Goal: Task Accomplishment & Management: Use online tool/utility

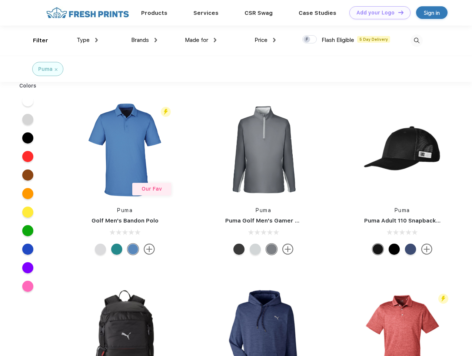
click at [377, 13] on link "Add your Logo Design Tool" at bounding box center [379, 12] width 61 height 13
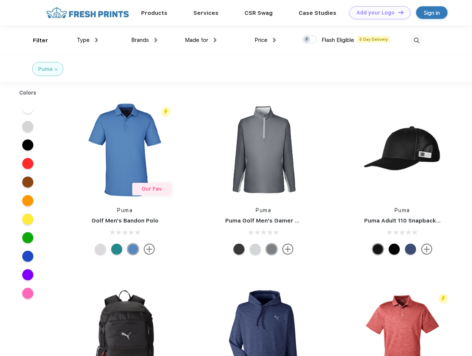
click at [0, 0] on div "Design Tool" at bounding box center [0, 0] width 0 height 0
click at [398, 12] on link "Add your Logo Design Tool" at bounding box center [379, 12] width 61 height 13
click at [36, 40] on div "Filter" at bounding box center [40, 40] width 15 height 9
click at [87, 40] on span "Type" at bounding box center [83, 40] width 13 height 7
click at [144, 40] on span "Brands" at bounding box center [140, 40] width 18 height 7
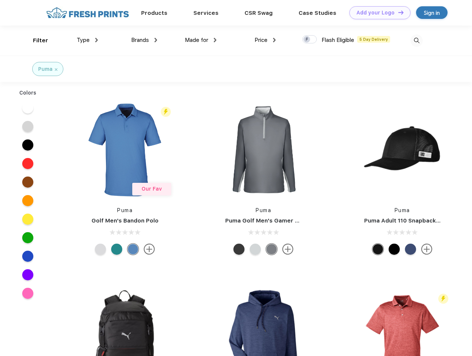
click at [201, 40] on span "Made for" at bounding box center [196, 40] width 23 height 7
click at [265, 40] on span "Price" at bounding box center [261, 40] width 13 height 7
click at [310, 40] on div at bounding box center [309, 39] width 14 height 8
click at [307, 40] on input "checkbox" at bounding box center [304, 37] width 5 height 5
click at [417, 40] on img at bounding box center [417, 40] width 12 height 12
